Goal: Information Seeking & Learning: Learn about a topic

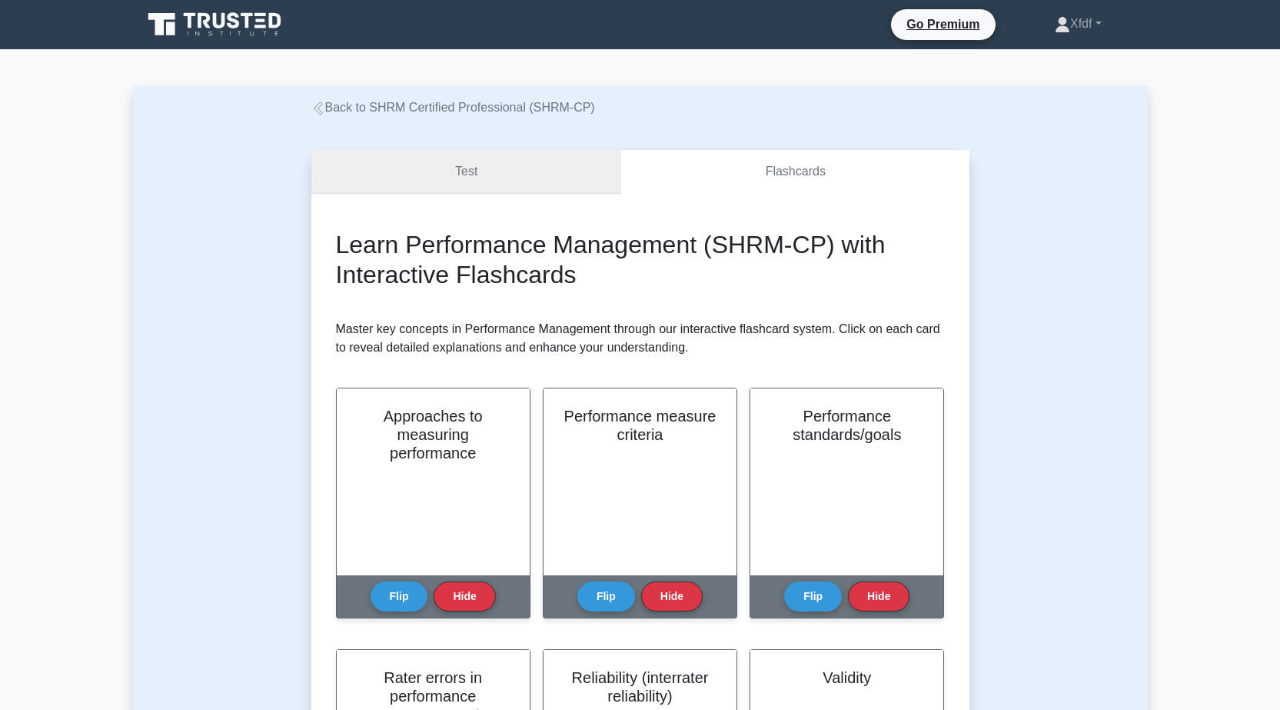
click at [439, 177] on link "Test" at bounding box center [466, 172] width 311 height 44
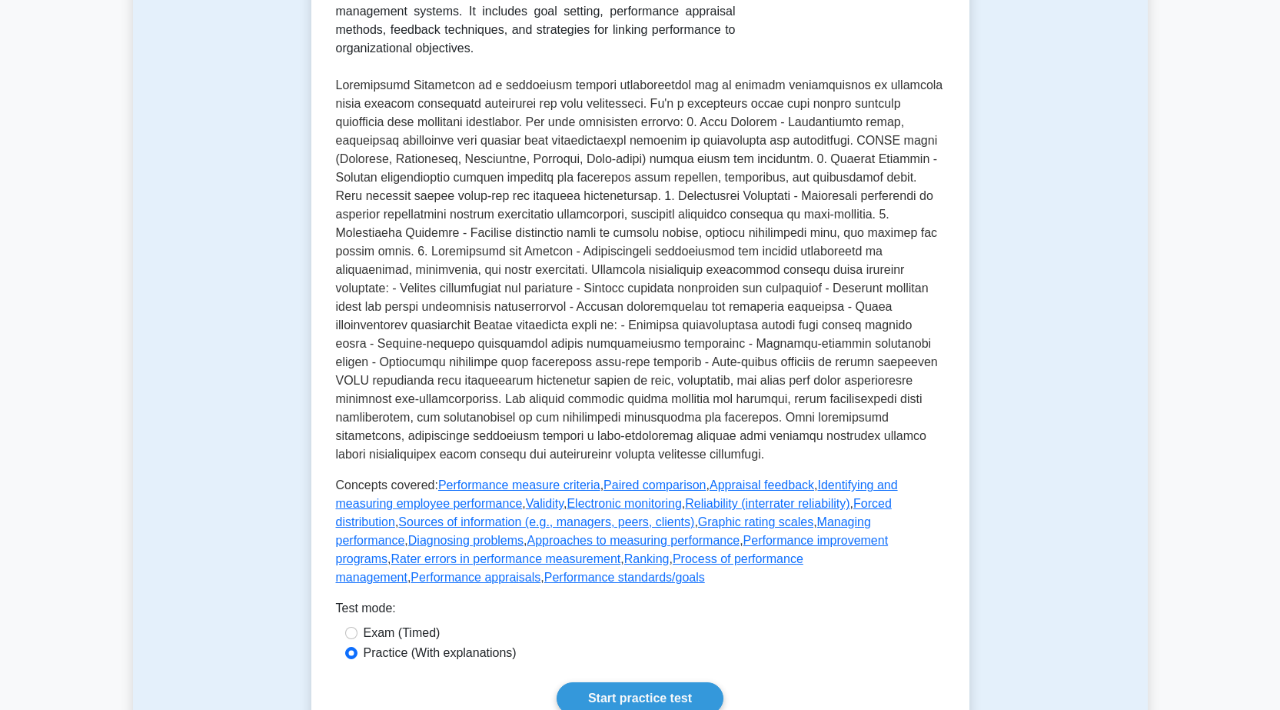
scroll to position [461, 0]
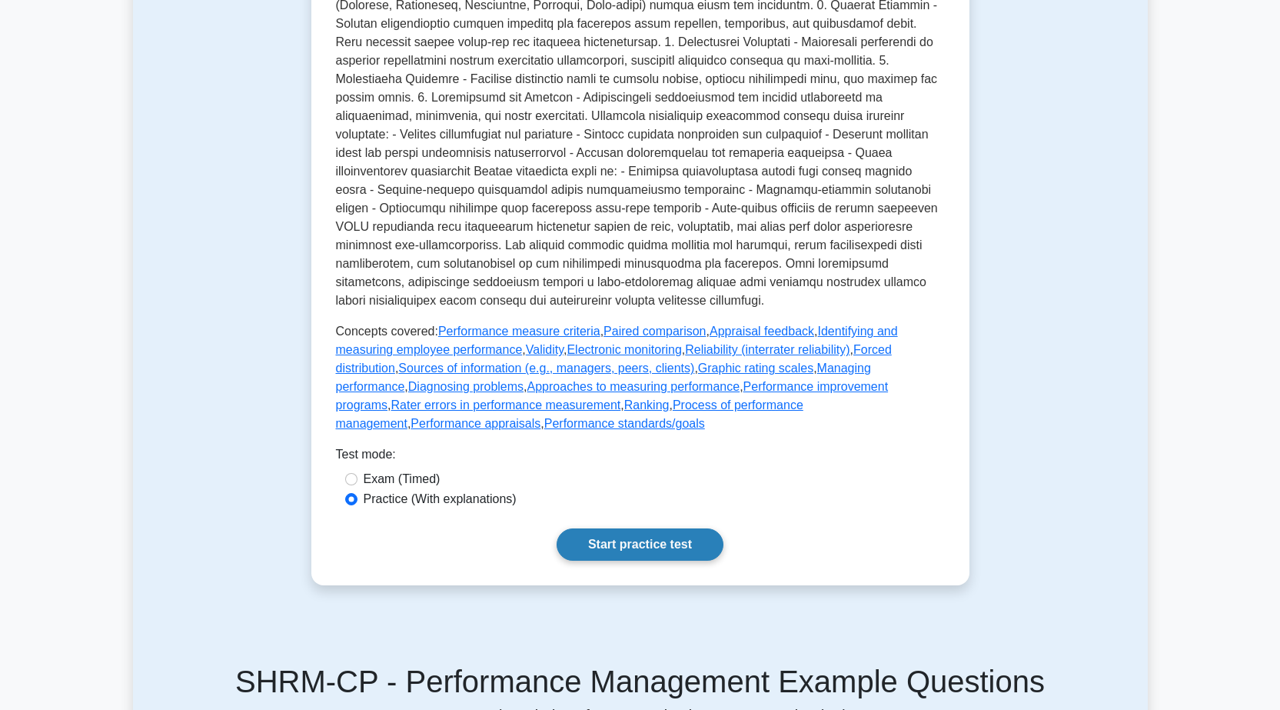
click at [640, 555] on link "Start practice test" at bounding box center [640, 544] width 167 height 32
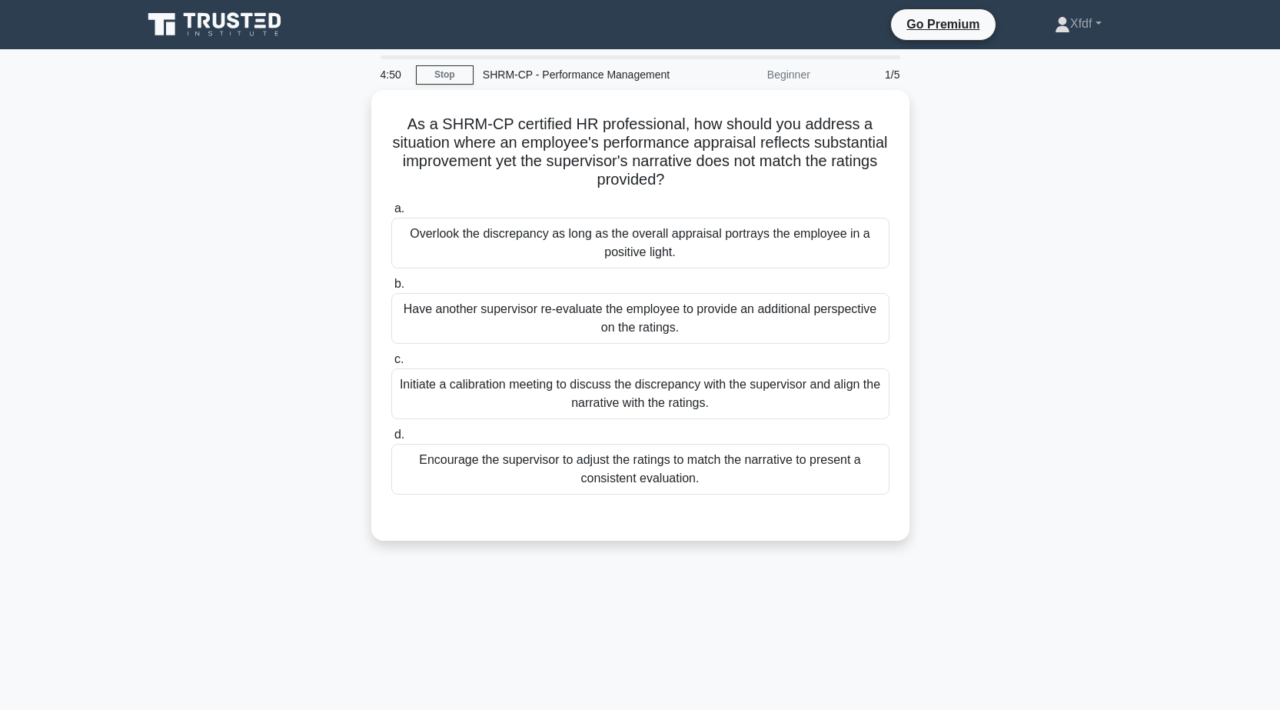
click at [455, 587] on div "4:50 Stop SHRM-CP - Performance Management Beginner 1/5 As a SHRM-CP certified …" at bounding box center [640, 439] width 1015 height 769
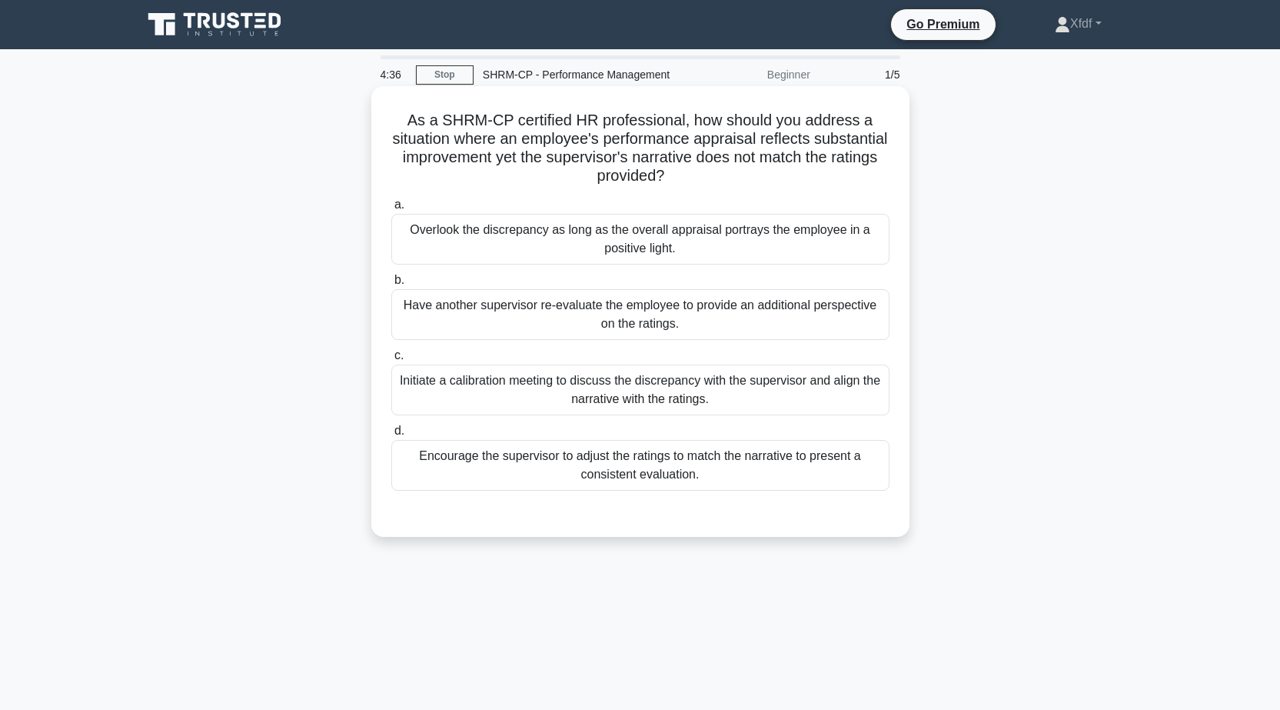
click at [793, 390] on div "Initiate a calibration meeting to discuss the discrepancy with the supervisor a…" at bounding box center [640, 389] width 498 height 51
click at [391, 361] on input "c. Initiate a calibration meeting to discuss the discrepancy with the superviso…" at bounding box center [391, 356] width 0 height 10
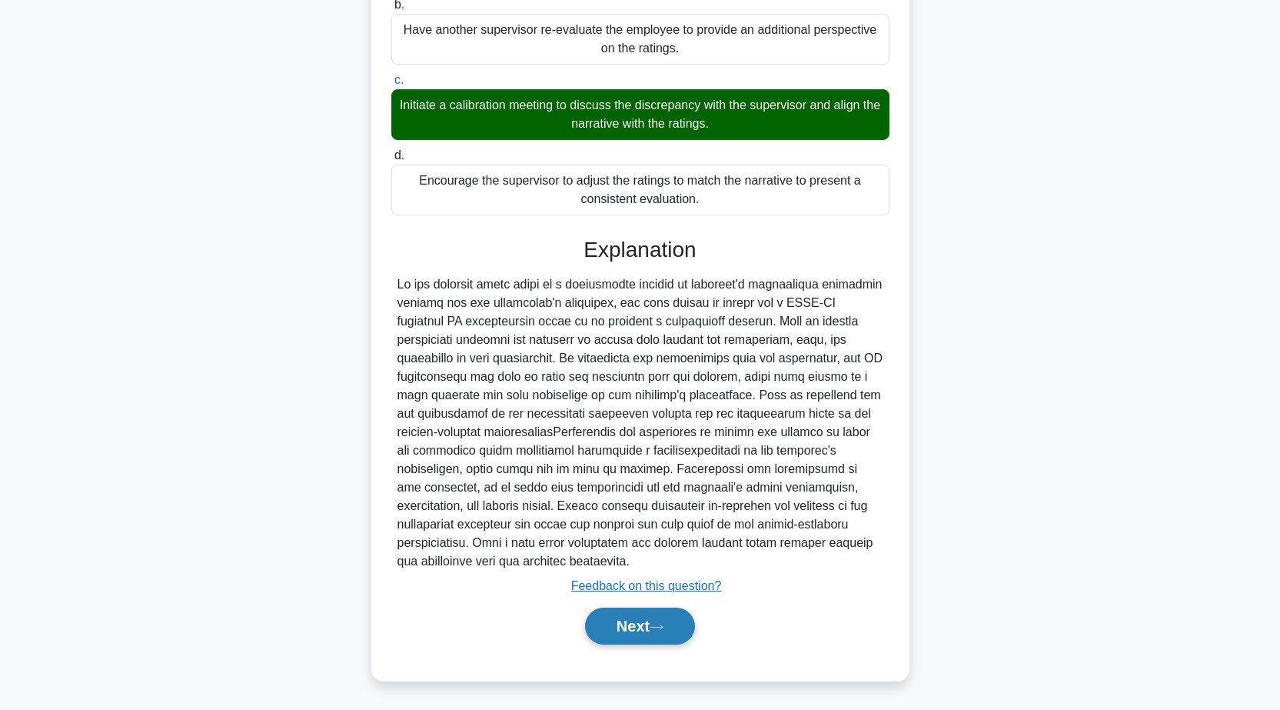
click at [671, 617] on button "Next" at bounding box center [640, 625] width 110 height 37
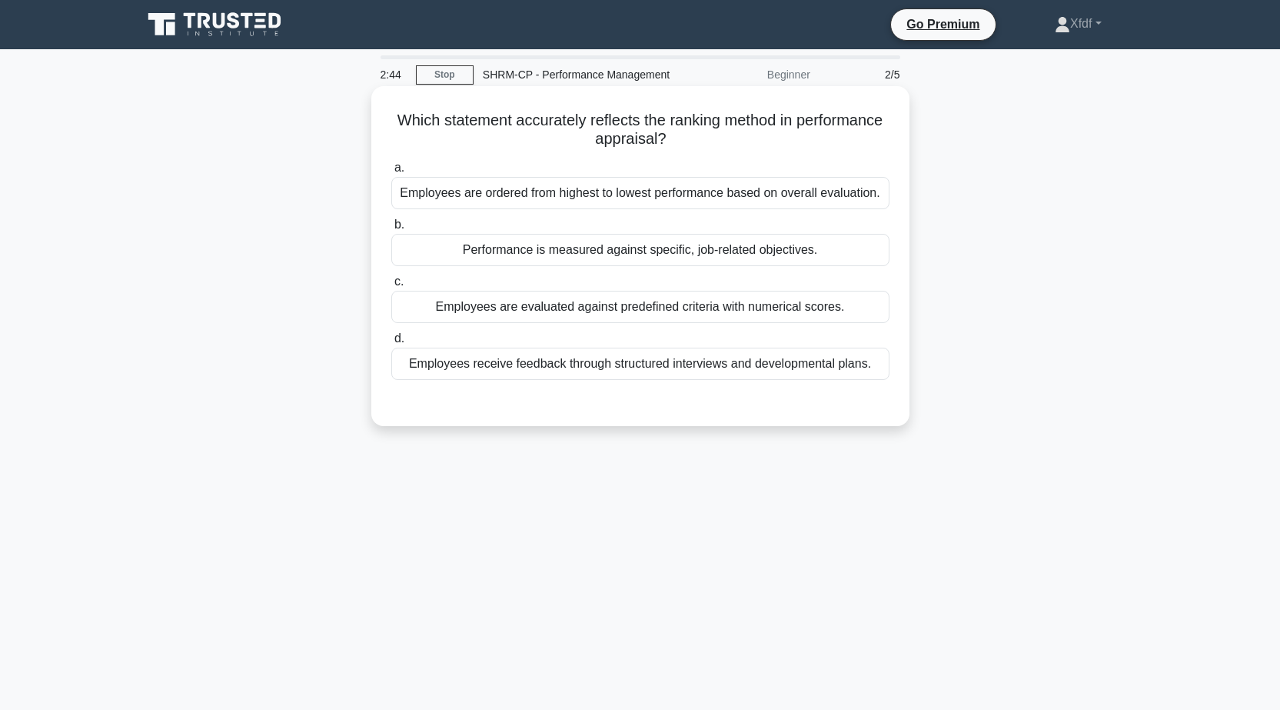
click at [855, 319] on div "Employees are evaluated against predefined criteria with numerical scores." at bounding box center [640, 307] width 498 height 32
click at [391, 287] on input "c. Employees are evaluated against predefined criteria with numerical scores." at bounding box center [391, 282] width 0 height 10
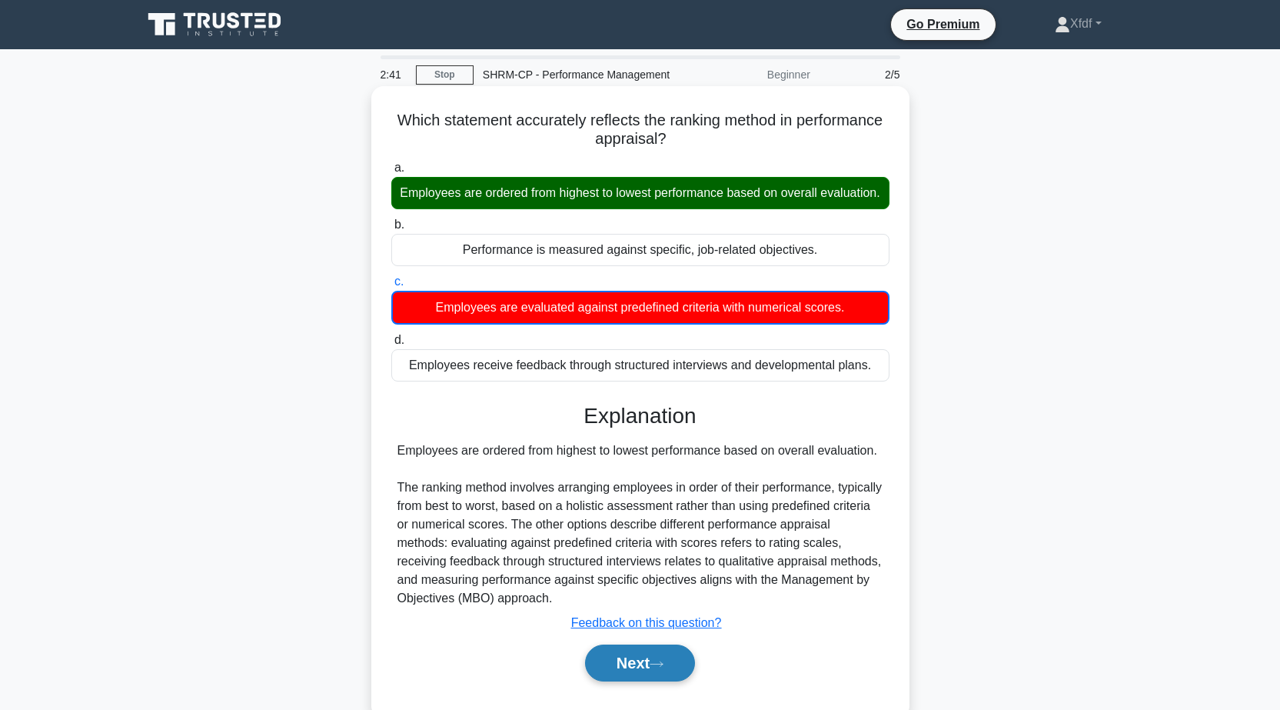
click at [654, 681] on button "Next" at bounding box center [640, 662] width 110 height 37
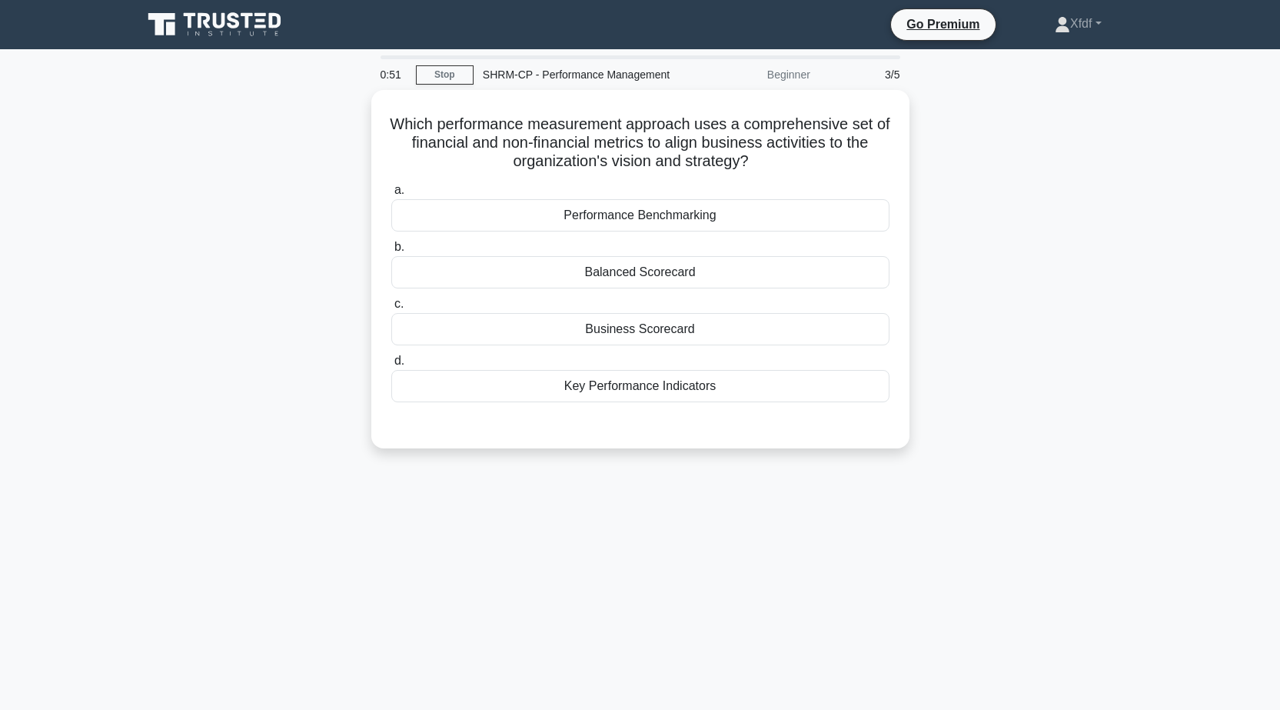
click at [154, 380] on div "Which performance measurement approach uses a comprehensive set of financial an…" at bounding box center [640, 278] width 1015 height 377
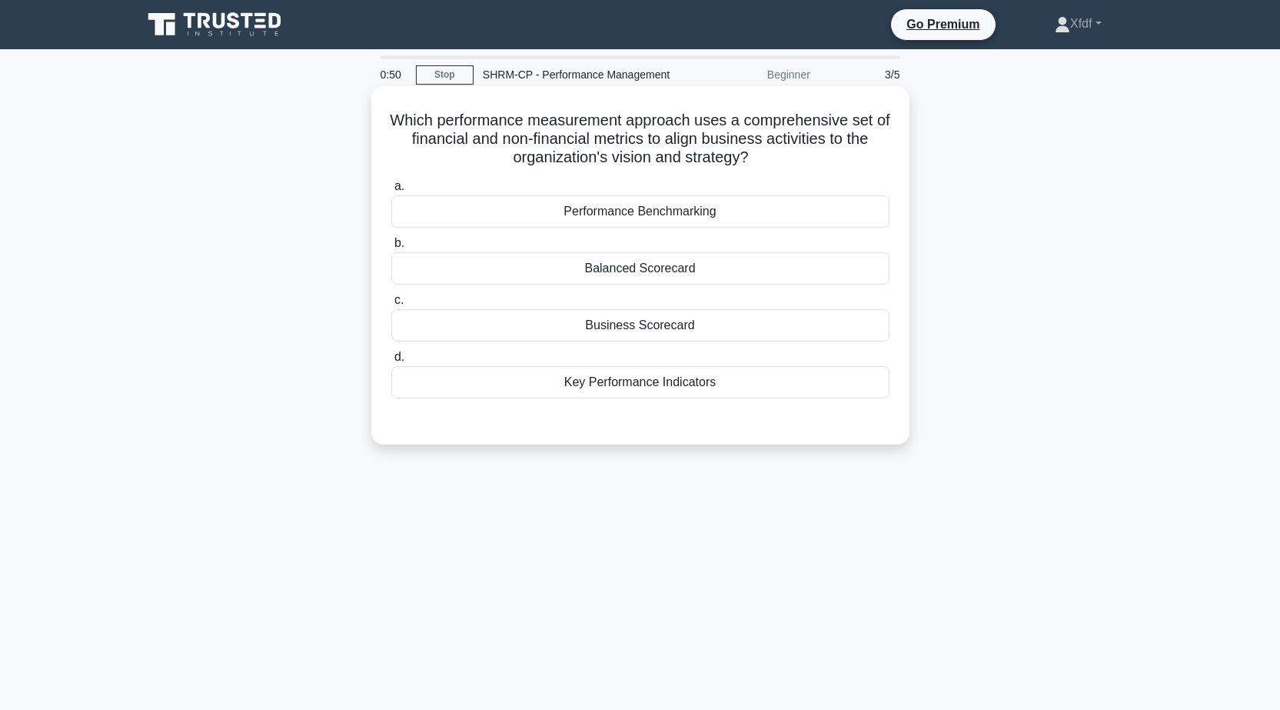
click at [652, 213] on div "Performance Benchmarking" at bounding box center [640, 211] width 498 height 32
click at [391, 191] on input "a. Performance Benchmarking" at bounding box center [391, 186] width 0 height 10
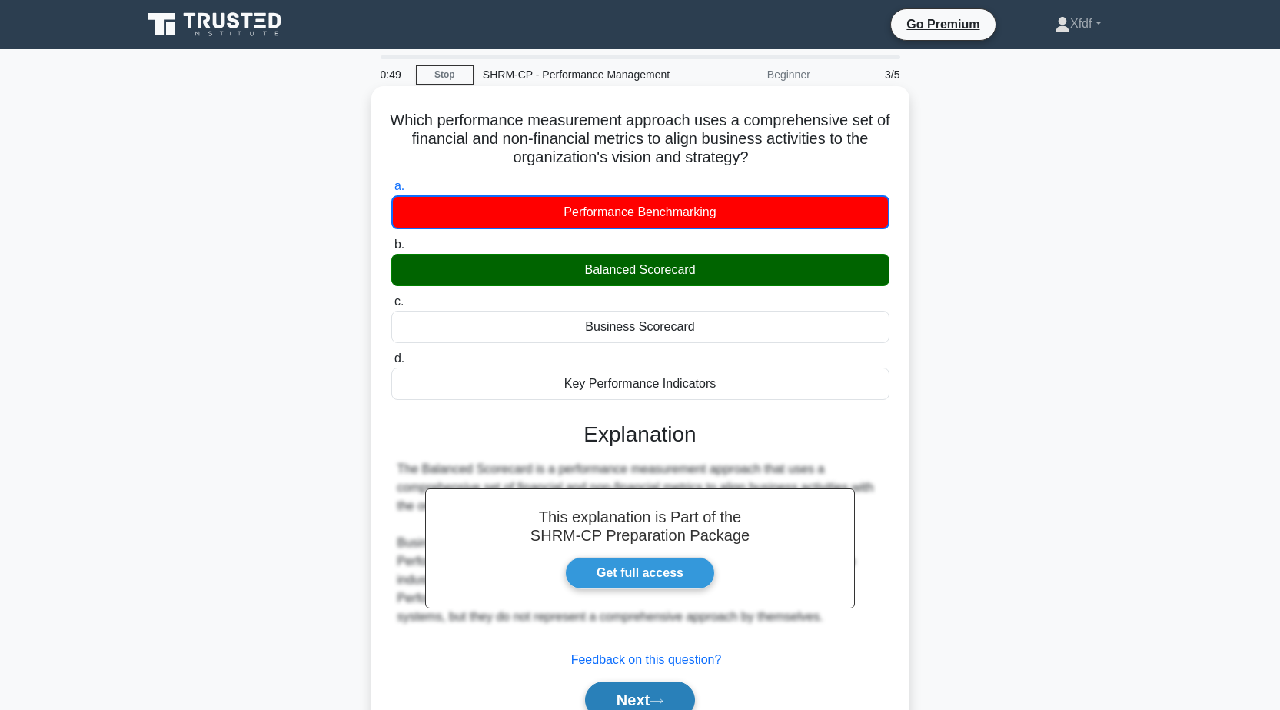
click at [685, 691] on button "Next" at bounding box center [640, 699] width 110 height 37
